Goal: Check status: Check status

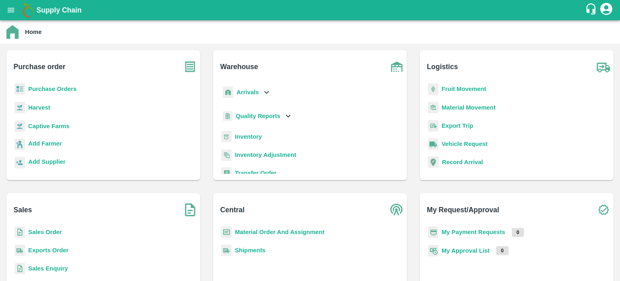
click at [38, 233] on b "Sales Order" at bounding box center [45, 232] width 34 height 6
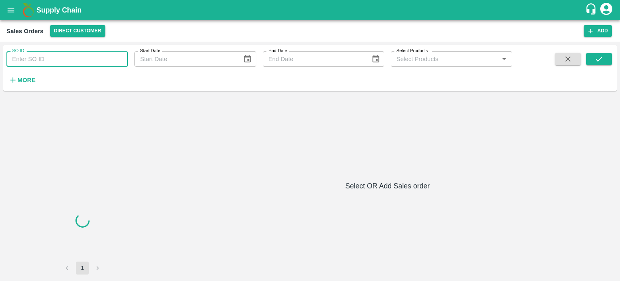
click at [68, 63] on input "SO ID" at bounding box center [67, 58] width 122 height 15
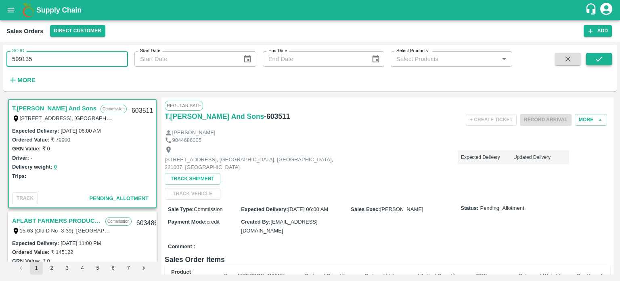
type input "599135"
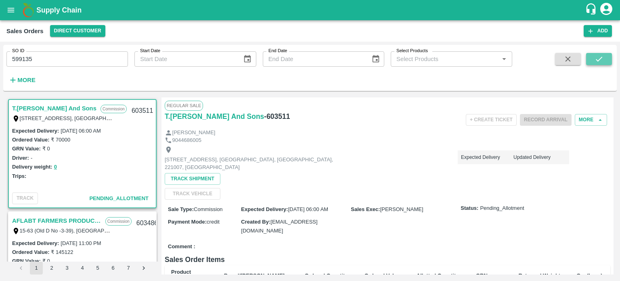
click at [598, 59] on icon "submit" at bounding box center [599, 59] width 9 height 9
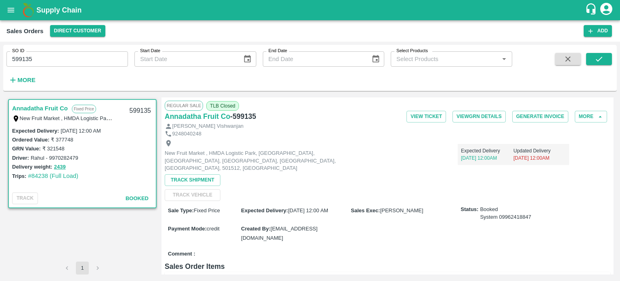
scroll to position [234, 0]
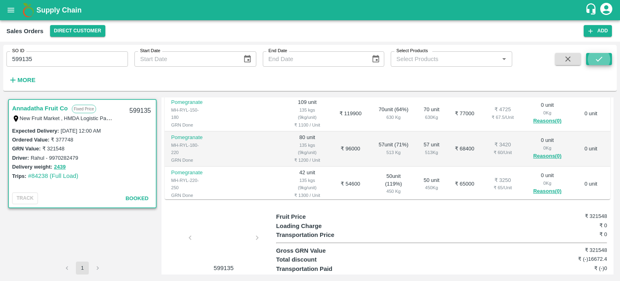
click at [92, 59] on input "599135" at bounding box center [67, 58] width 122 height 15
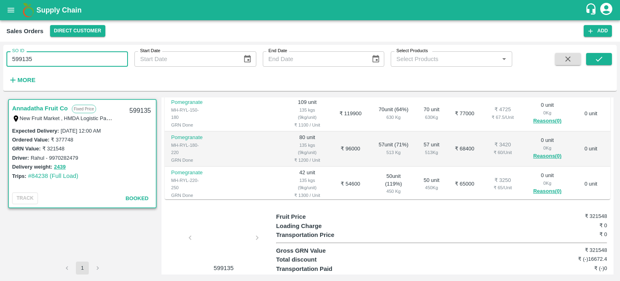
click at [92, 59] on input "599135" at bounding box center [67, 58] width 122 height 15
paste input "308"
type input "599308"
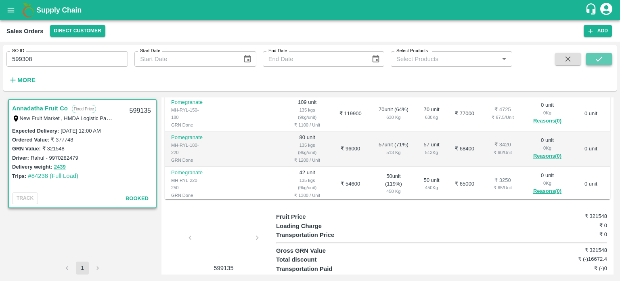
click at [605, 58] on button "submit" at bounding box center [599, 59] width 26 height 12
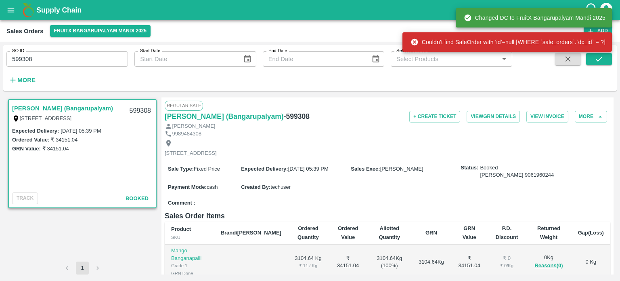
scroll to position [150, 0]
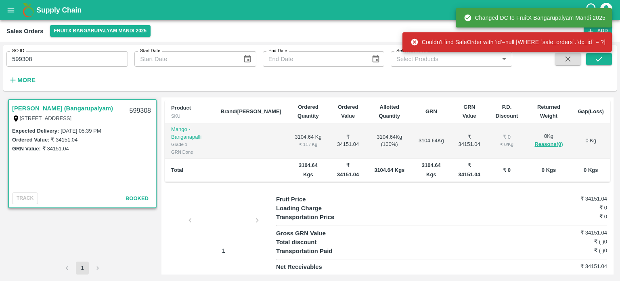
click at [218, 223] on div at bounding box center [223, 222] width 61 height 43
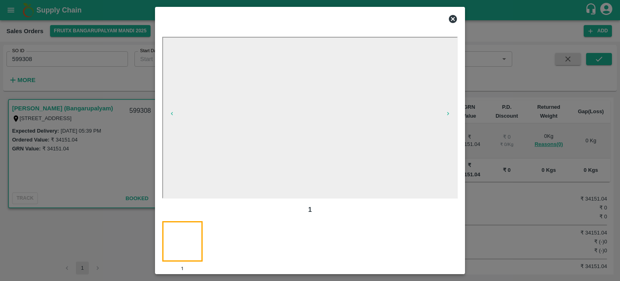
click at [454, 16] on icon at bounding box center [453, 19] width 8 height 8
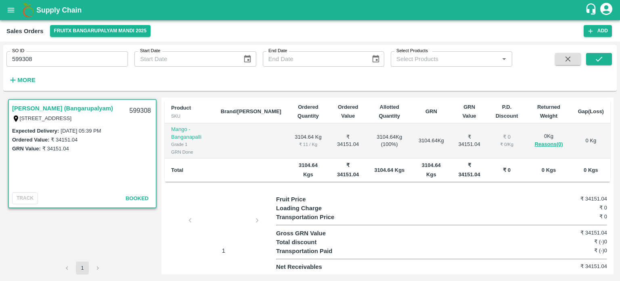
click at [65, 134] on div "Expected Delivery : [DATE] 05:39 PM" at bounding box center [82, 130] width 141 height 9
